Goal: Task Accomplishment & Management: Manage account settings

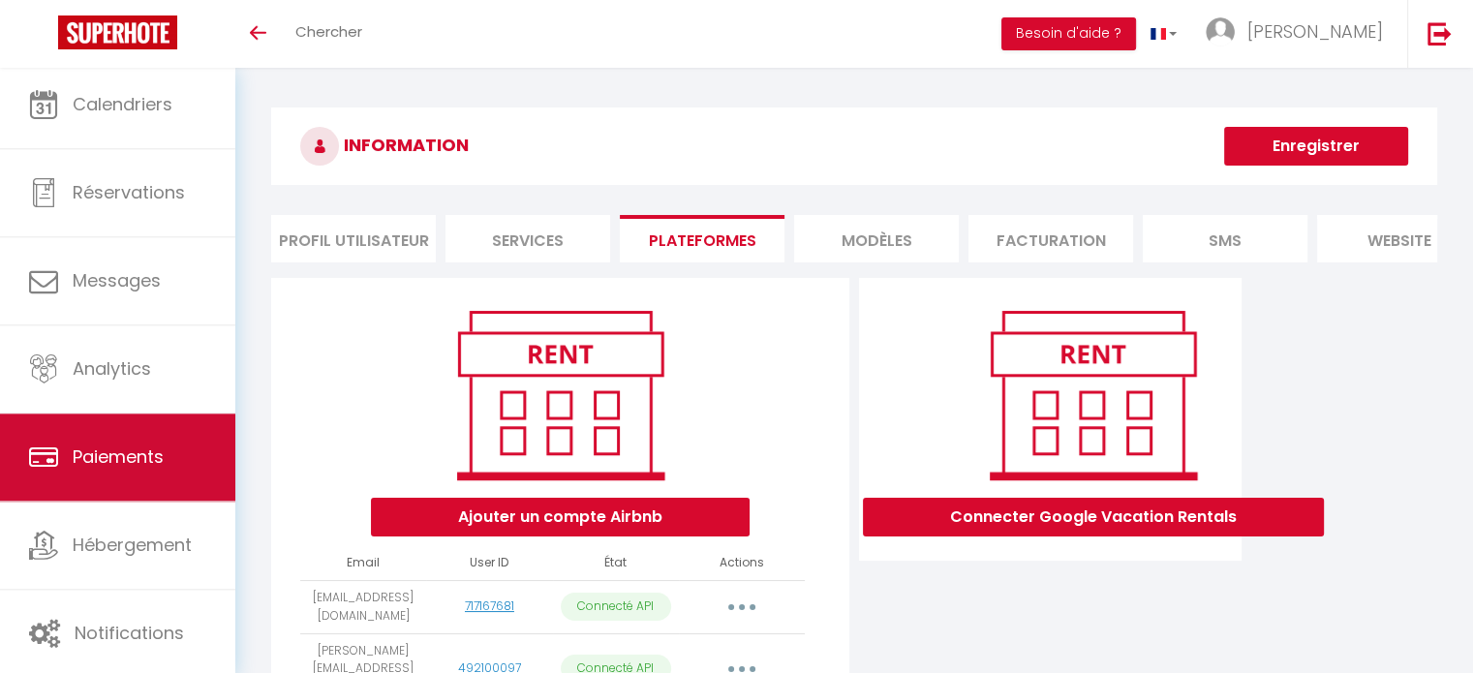
scroll to position [7, 0]
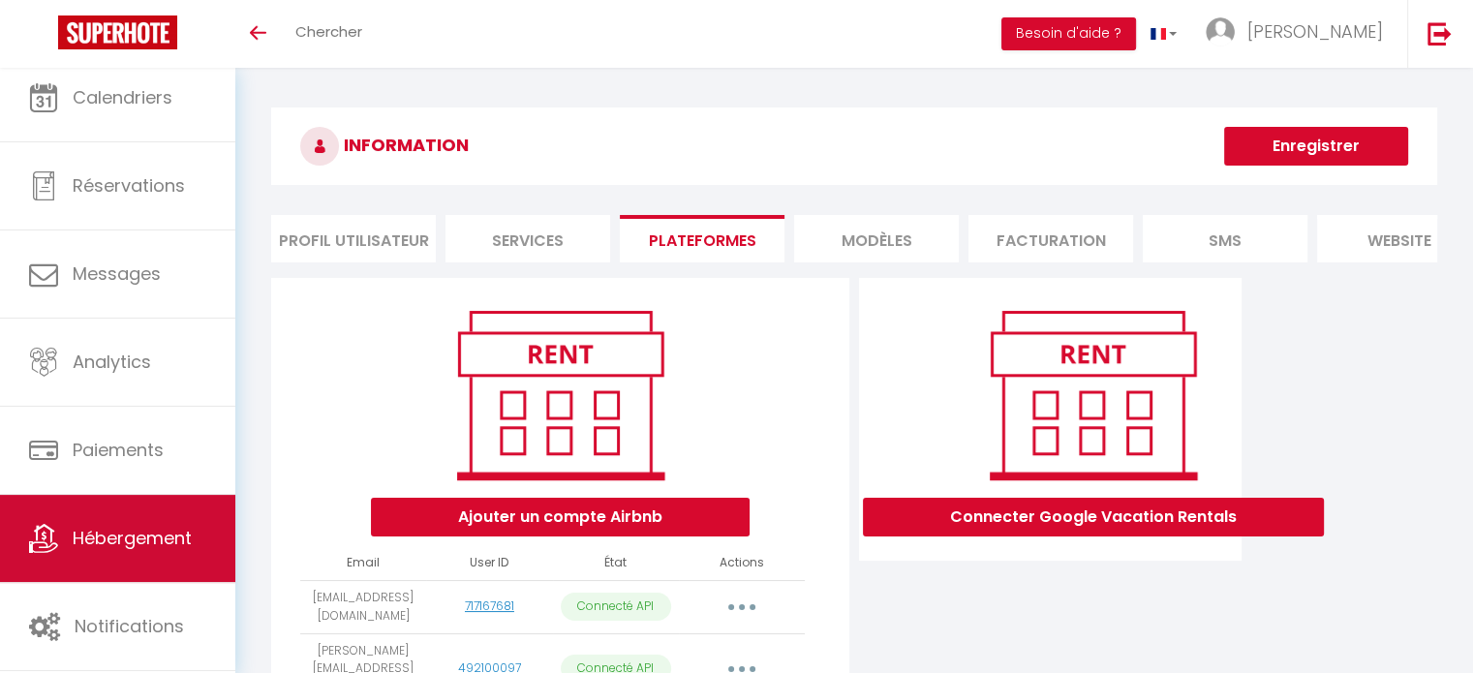
click at [99, 534] on span "Hébergement" at bounding box center [132, 538] width 119 height 24
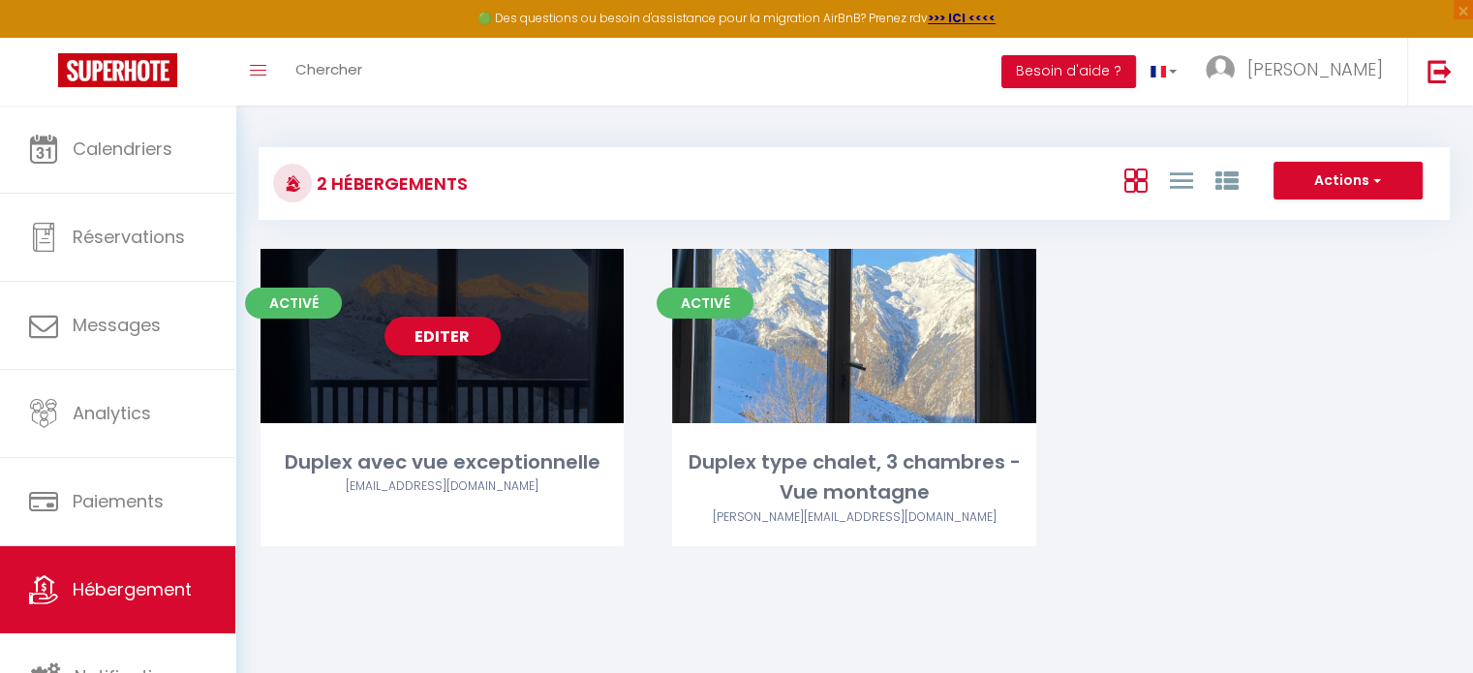
click at [508, 394] on div "Editer" at bounding box center [442, 336] width 363 height 174
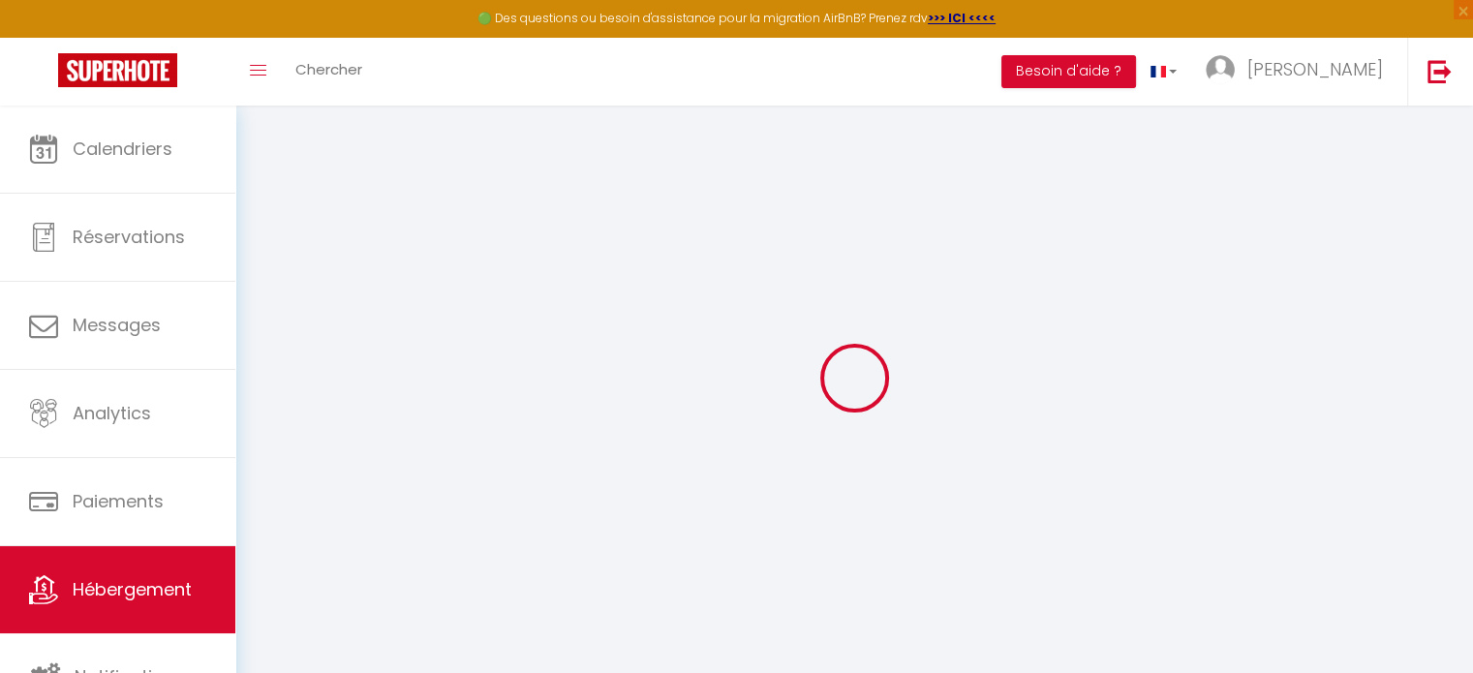
select select
select select "17:00"
select select "23:45"
select select "10:00"
select select "30"
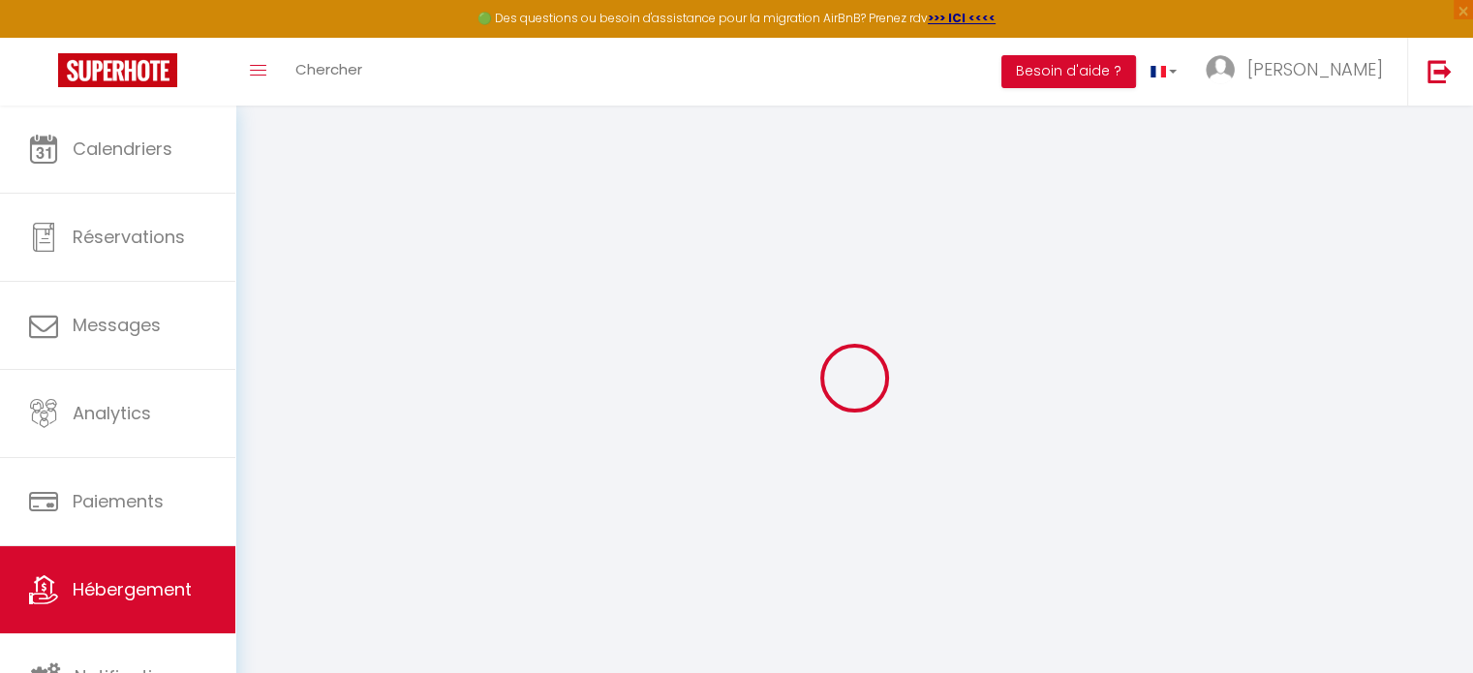
select select "120"
checkbox input "false"
checkbox input "true"
checkbox input "false"
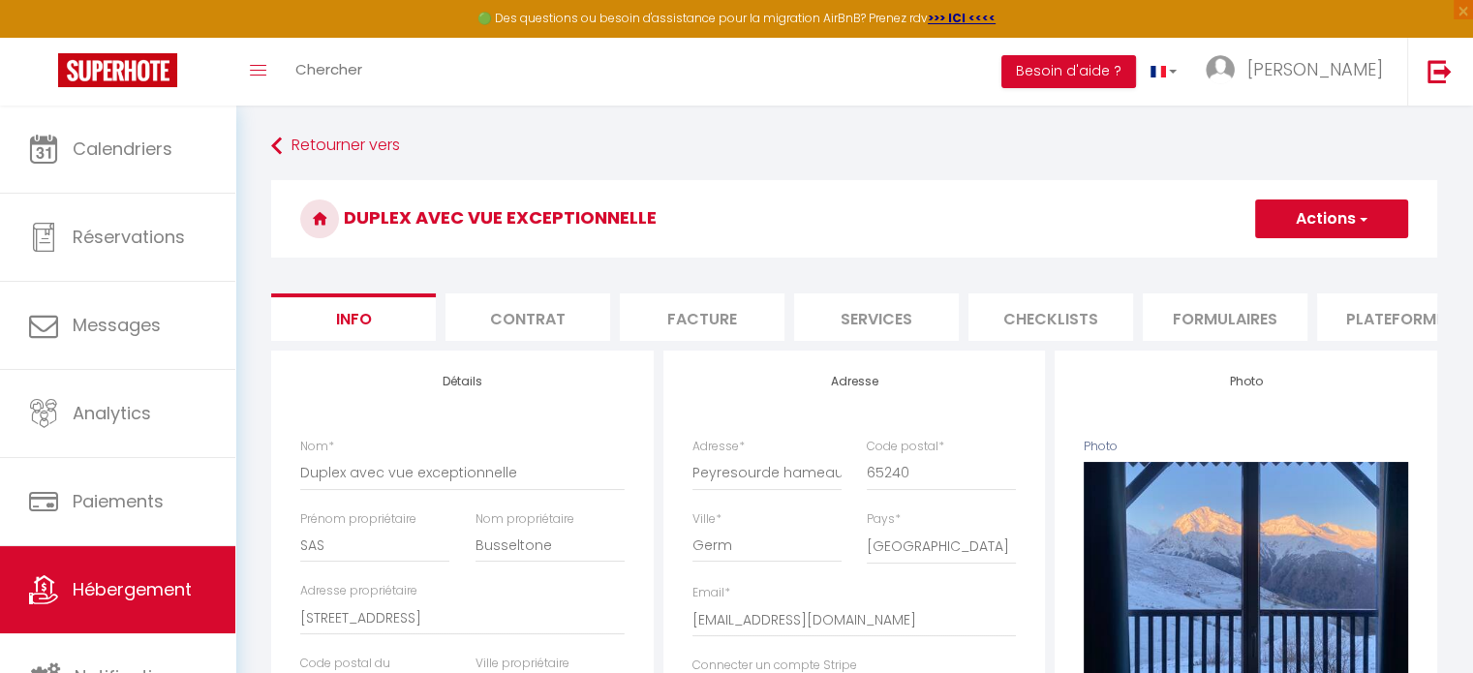
click at [872, 324] on li "Services" at bounding box center [876, 316] width 165 height 47
select select
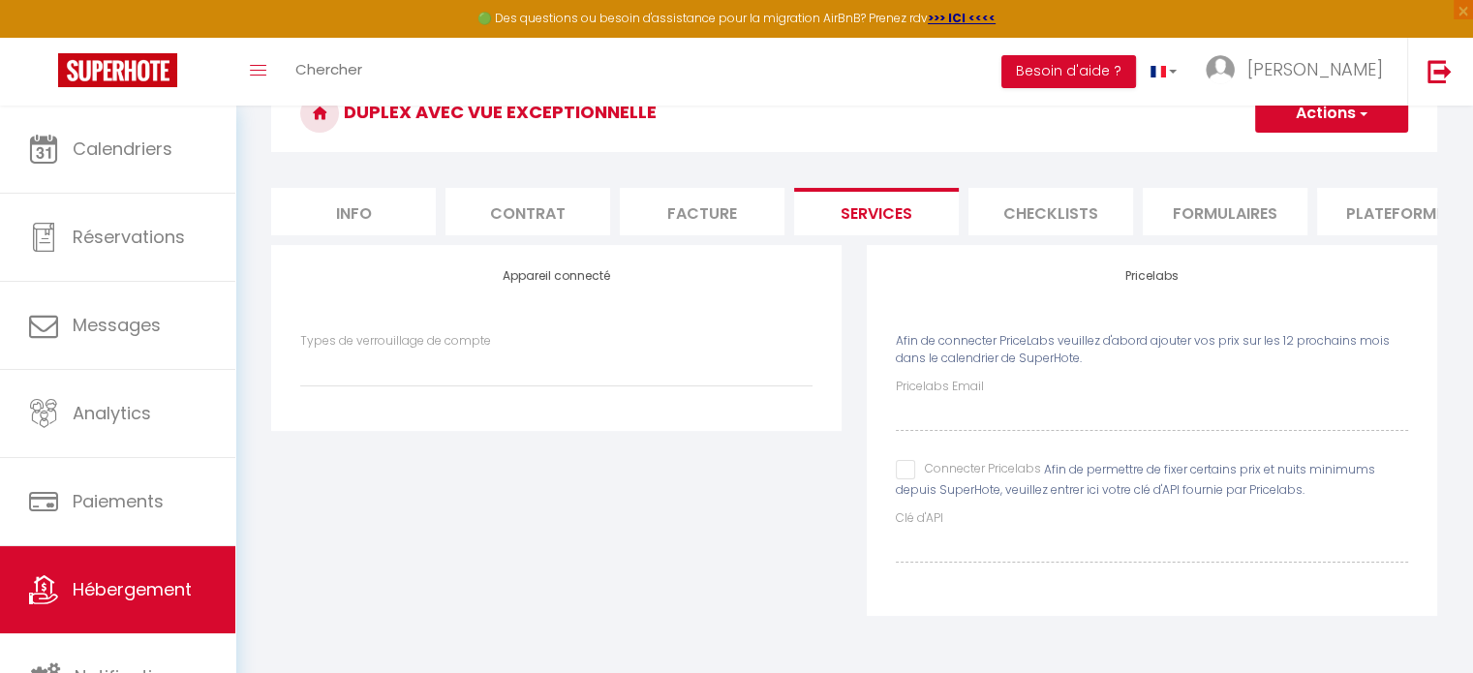
scroll to position [110, 0]
click at [452, 342] on label "Types de verrouillage de compte" at bounding box center [395, 341] width 191 height 18
click at [452, 350] on select "Types de verrouillage de compte" at bounding box center [556, 368] width 512 height 37
click at [467, 350] on label "Types de verrouillage de compte" at bounding box center [395, 341] width 191 height 18
click at [467, 350] on select "Types de verrouillage de compte" at bounding box center [556, 368] width 512 height 37
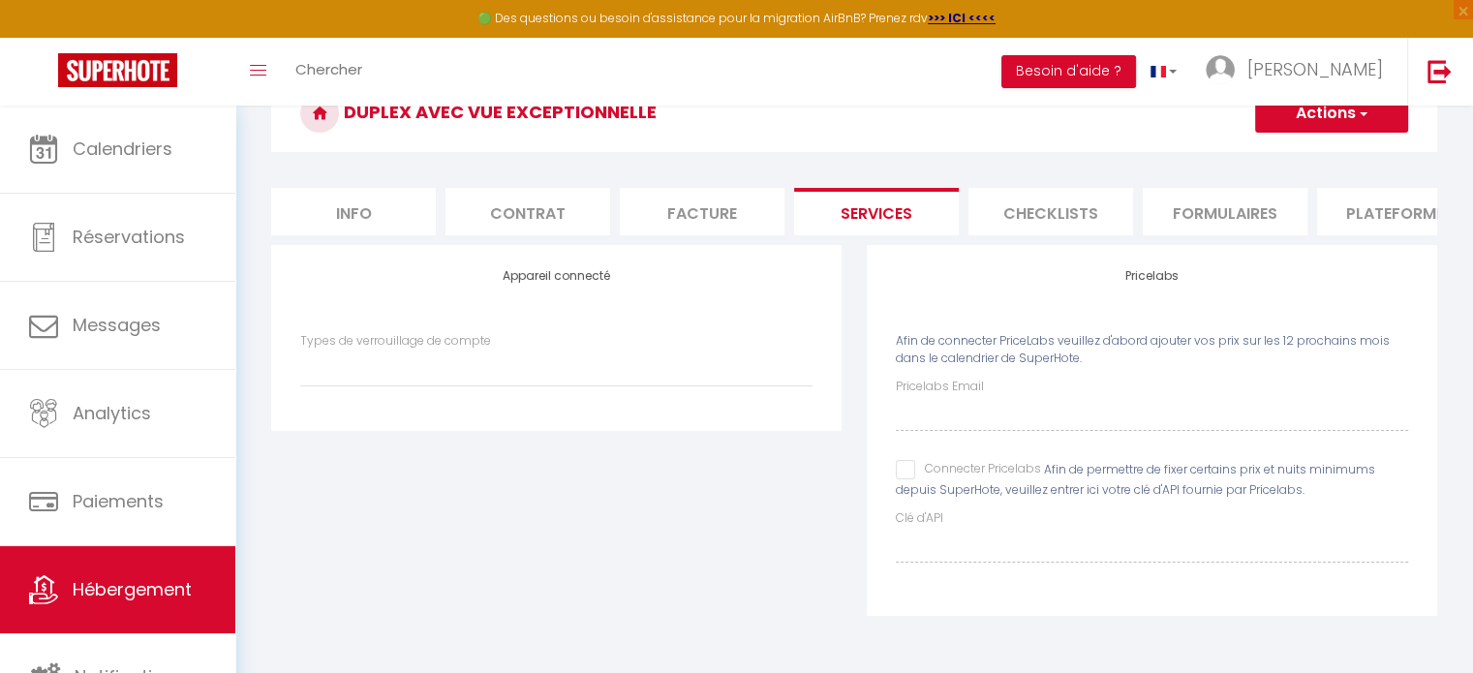
click at [552, 280] on h4 "Appareil connecté" at bounding box center [556, 276] width 512 height 14
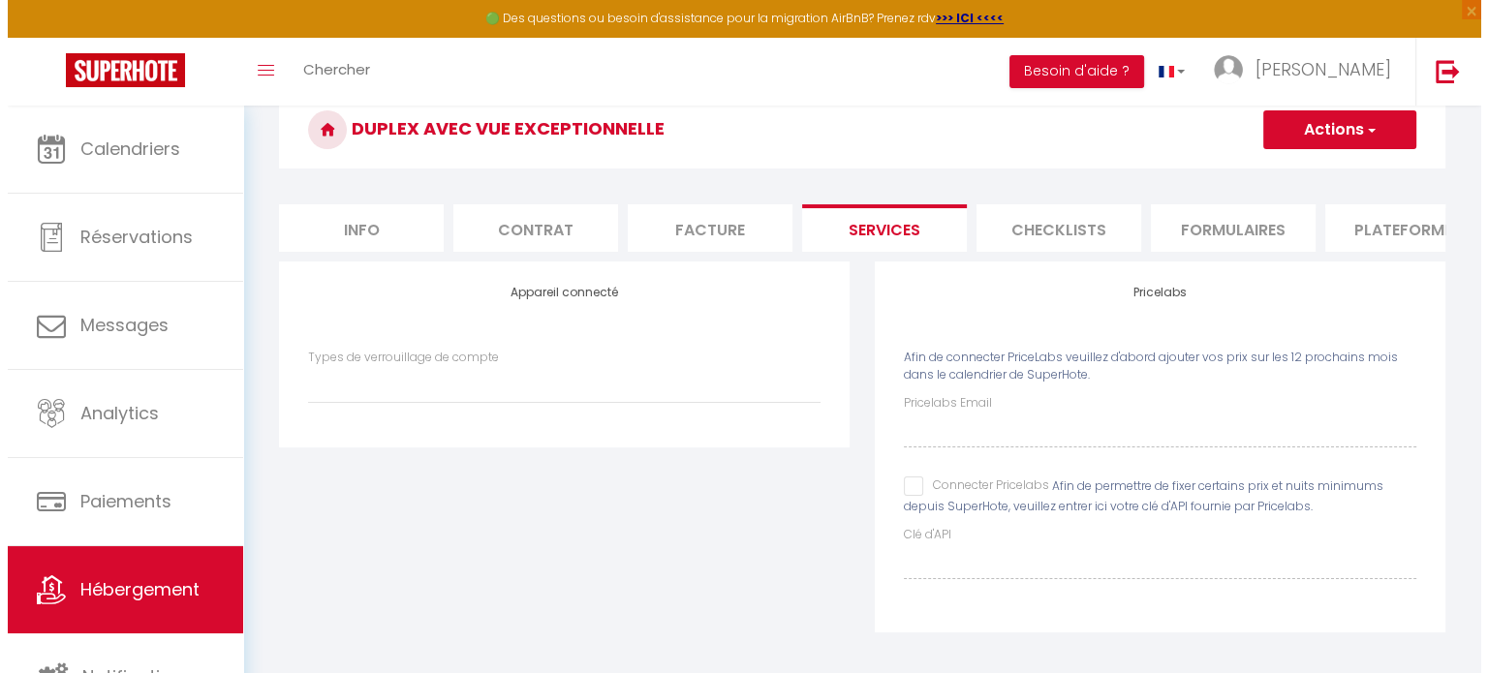
scroll to position [111, 0]
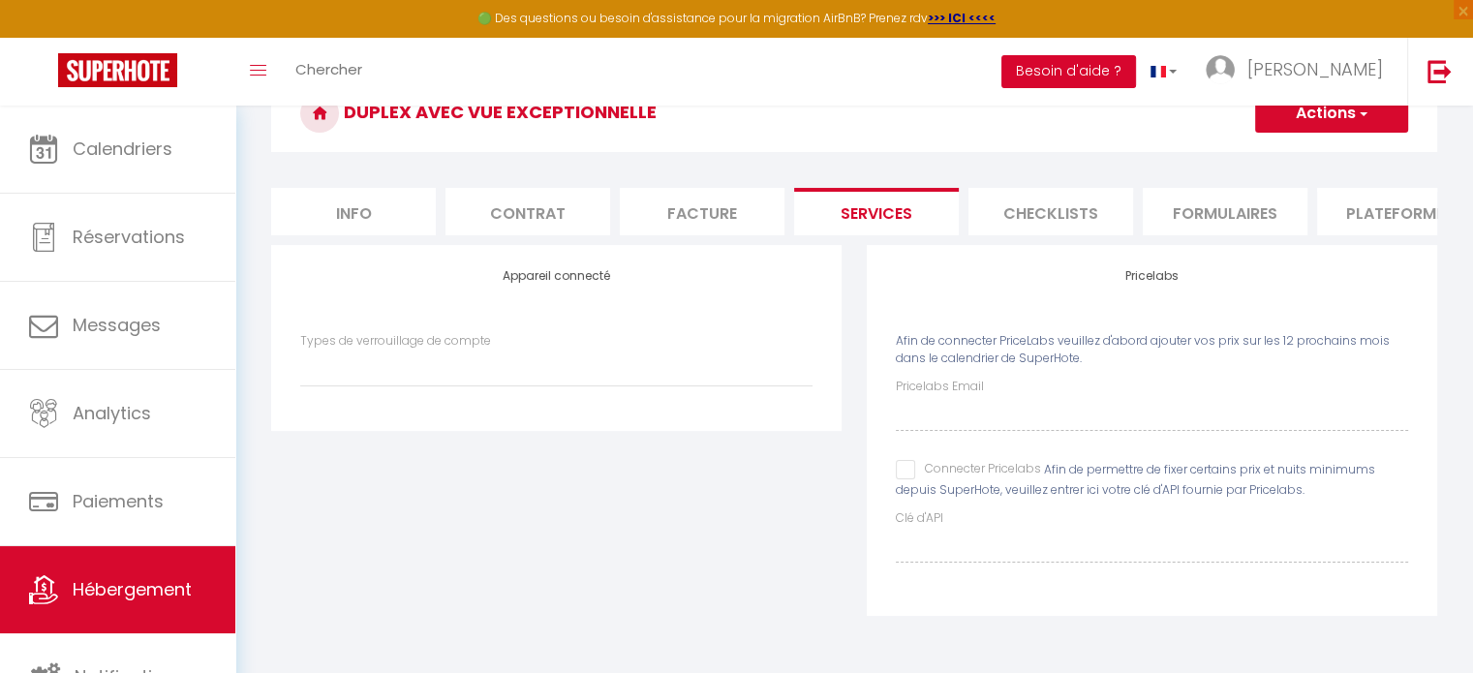
click at [1136, 59] on button "Besoin d'aide ?" at bounding box center [1068, 71] width 135 height 33
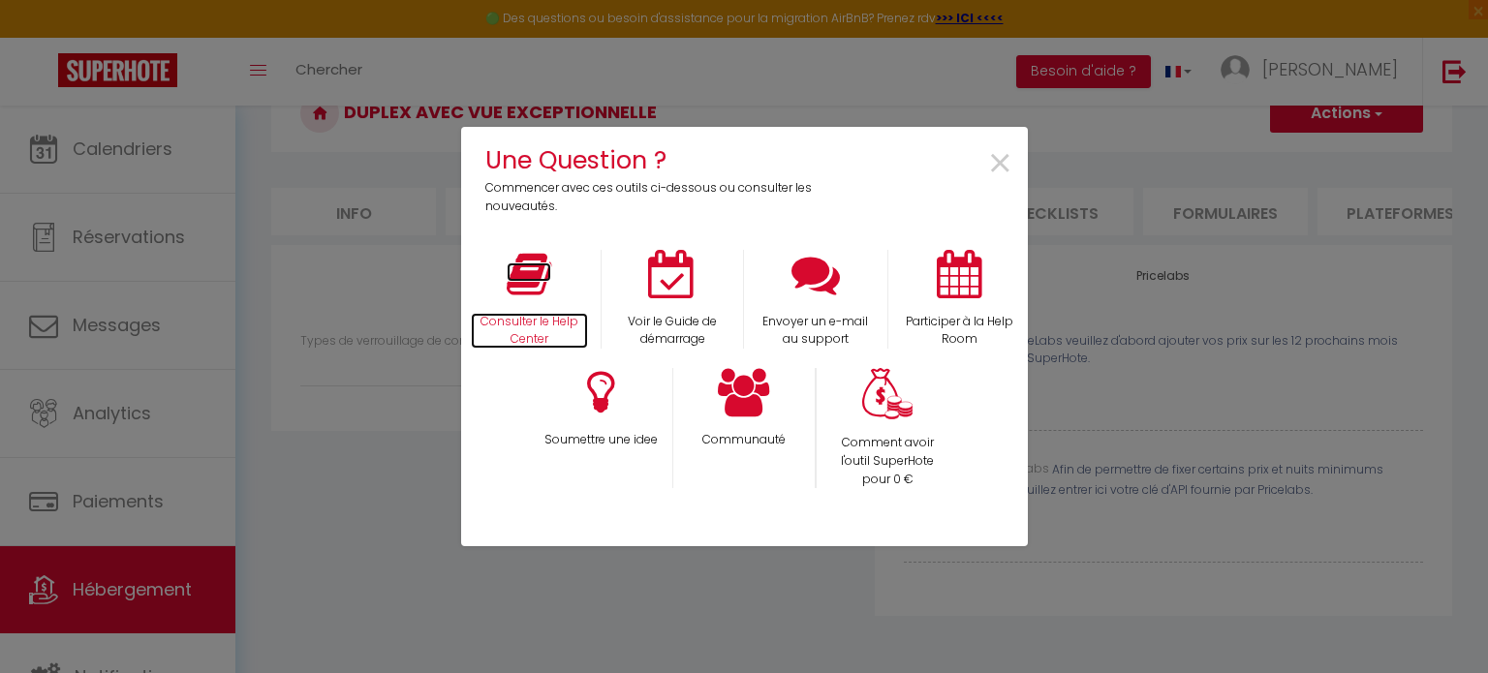
click at [523, 274] on icon at bounding box center [529, 274] width 45 height 48
